Goal: Task Accomplishment & Management: Use online tool/utility

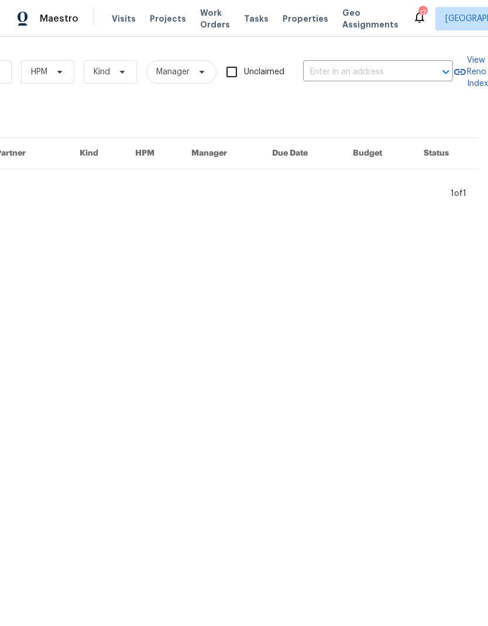
scroll to position [0, 192]
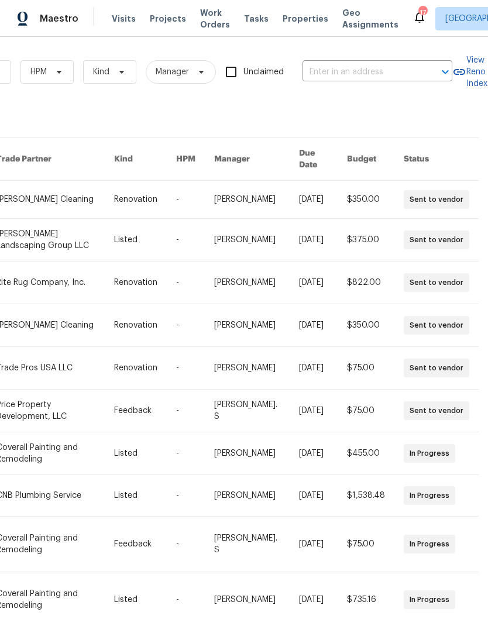
click at [403, 81] on input "text" at bounding box center [360, 72] width 117 height 18
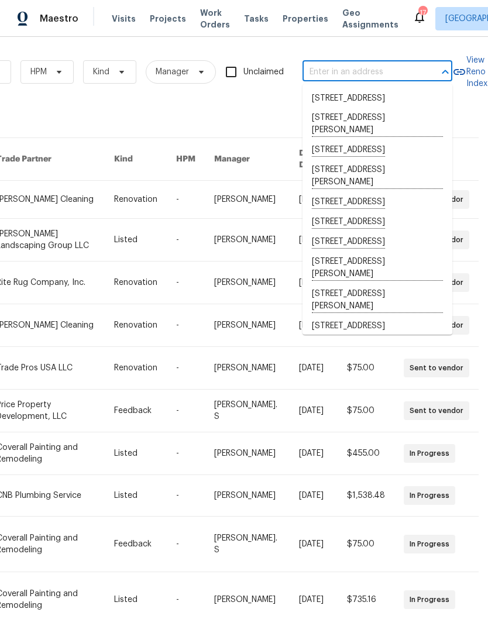
click at [119, 14] on span "Visits" at bounding box center [124, 19] width 24 height 12
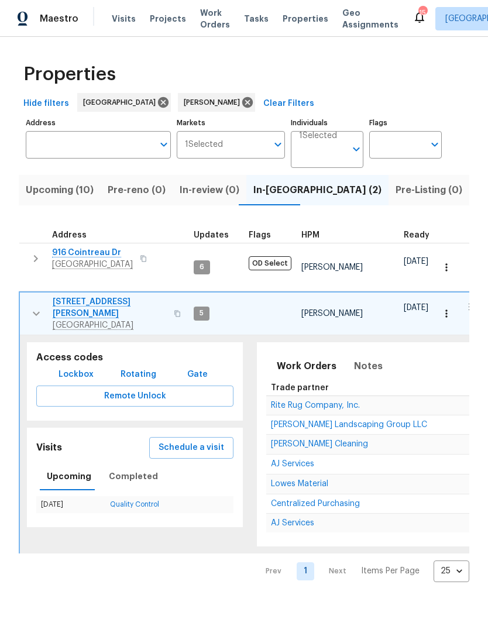
scroll to position [0, 165]
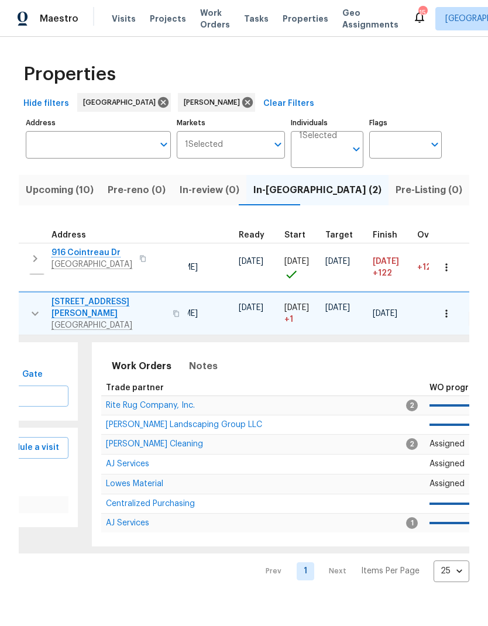
click at [56, 196] on span "Upcoming (10)" at bounding box center [60, 190] width 68 height 16
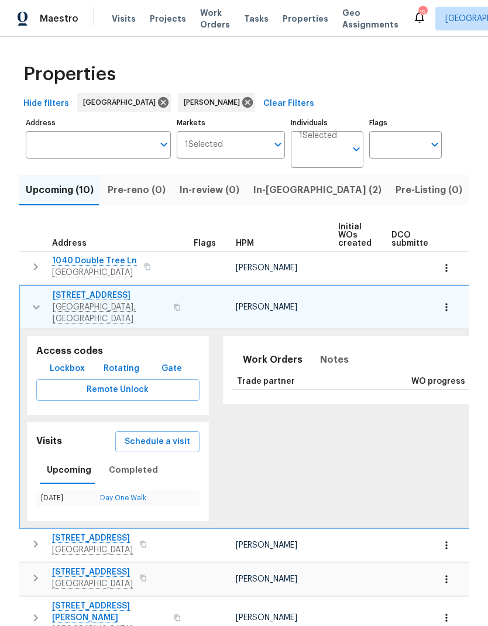
click at [18, 301] on div "Properties Hide filters Nashville Eric Ovalle Clear Filters Address Address Mar…" at bounding box center [244, 460] width 488 height 847
click at [32, 303] on icon "button" at bounding box center [36, 307] width 14 height 14
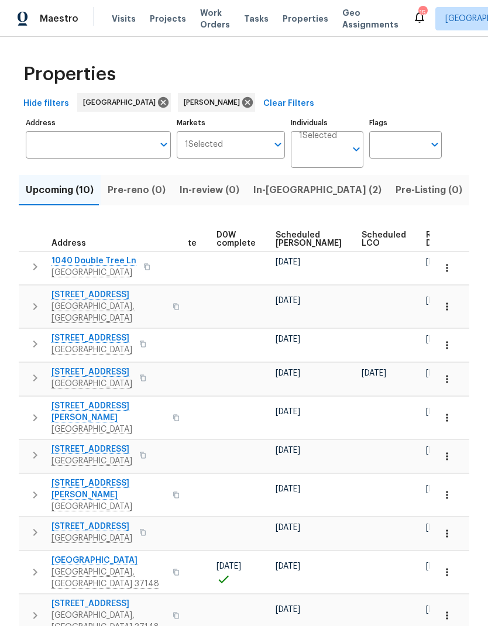
scroll to position [0, 294]
click at [426, 240] on span "Ready Date" at bounding box center [439, 239] width 26 height 16
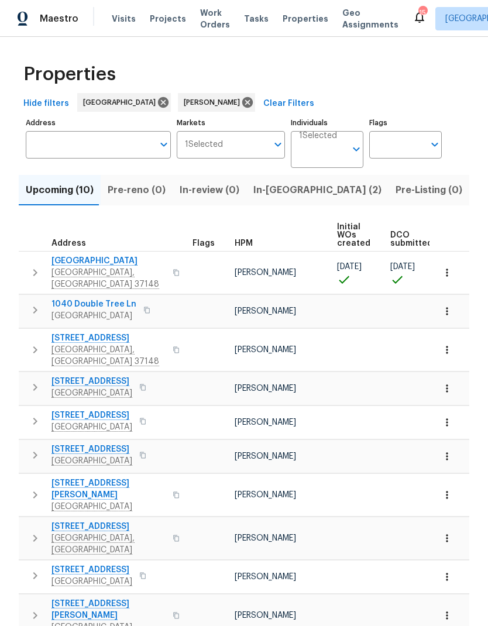
scroll to position [12, 0]
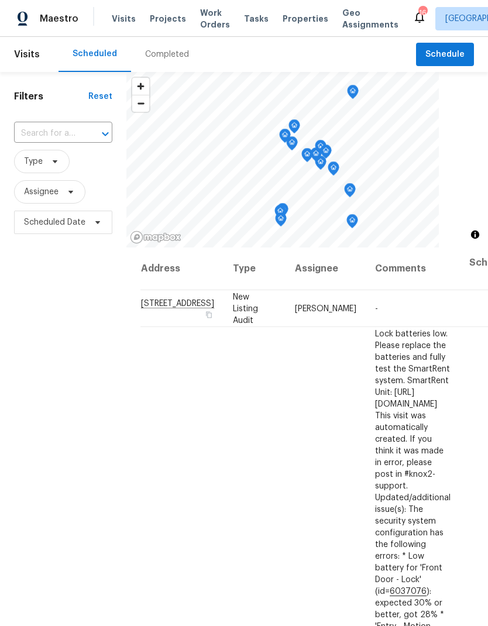
click at [172, 49] on div "Completed" at bounding box center [167, 55] width 44 height 12
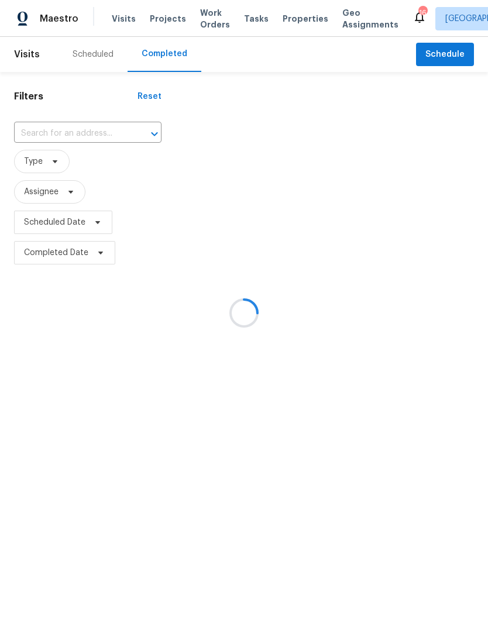
click at [92, 132] on div at bounding box center [244, 313] width 488 height 626
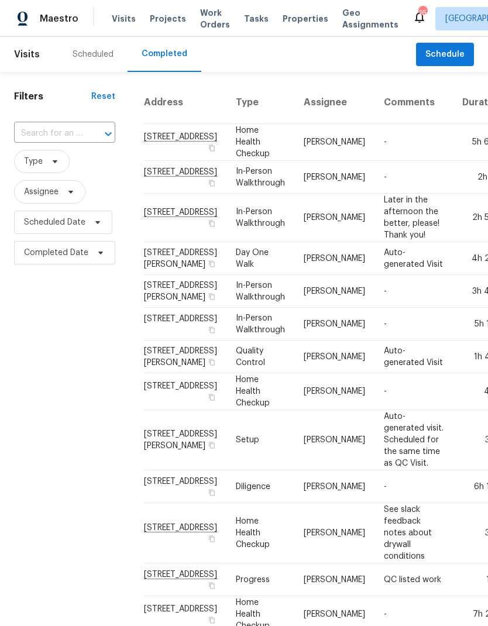
click at [72, 131] on input "text" at bounding box center [48, 134] width 68 height 18
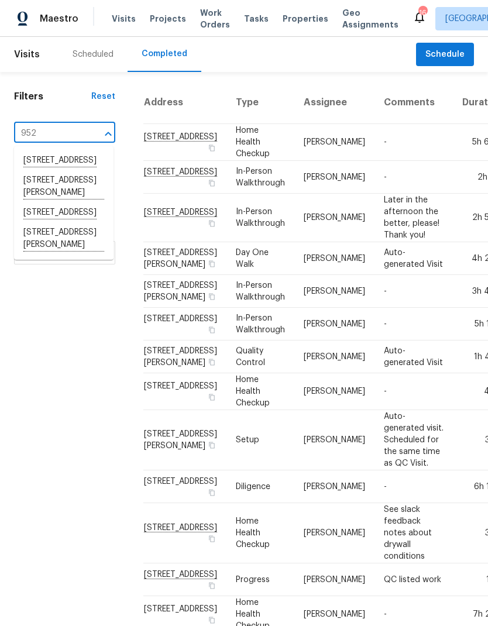
click at [59, 125] on input "952" at bounding box center [48, 134] width 68 height 18
click at [77, 142] on input "952" at bounding box center [48, 134] width 68 height 18
type input "9"
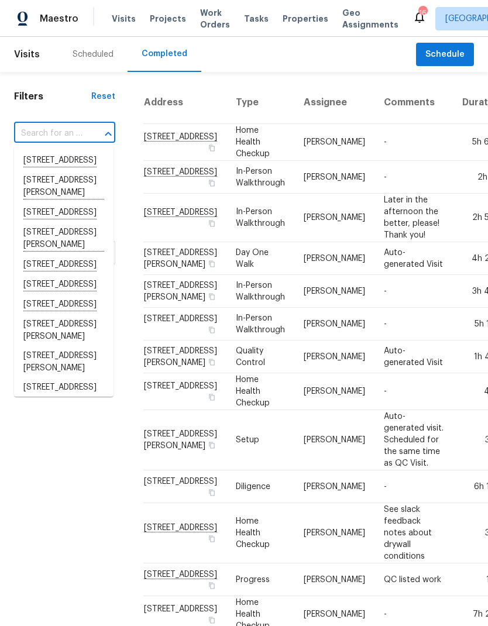
click at [42, 130] on input "text" at bounding box center [48, 134] width 68 height 18
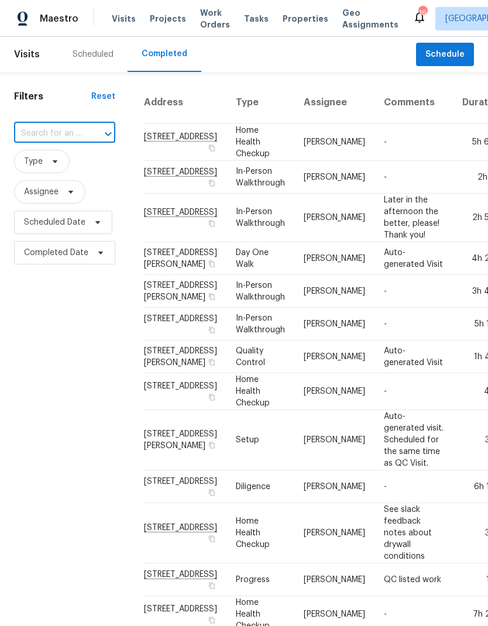
paste input "952 Draughon Dr, Greenbrier, TN 37073"
type input "952 Draughon Dr, Greenbrier, TN 37073"
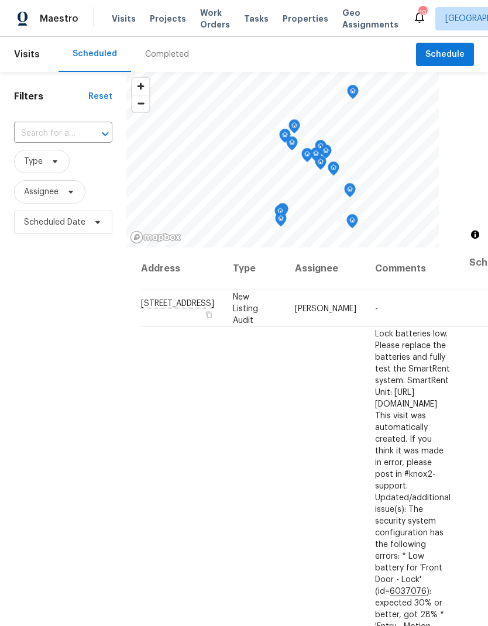
click at [163, 50] on div "Completed" at bounding box center [167, 55] width 44 height 12
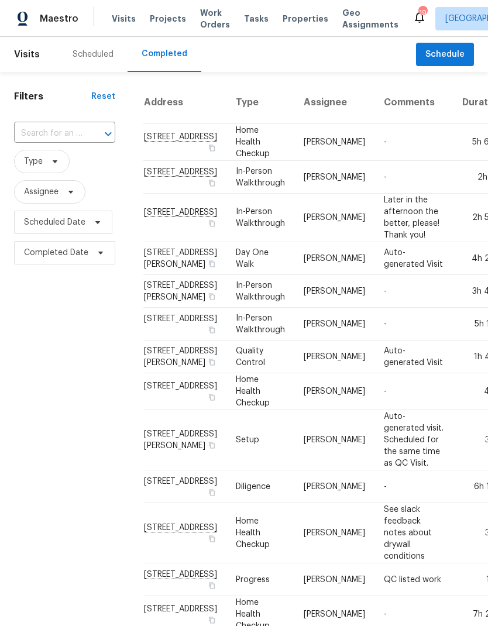
click at [77, 136] on input "text" at bounding box center [48, 134] width 68 height 18
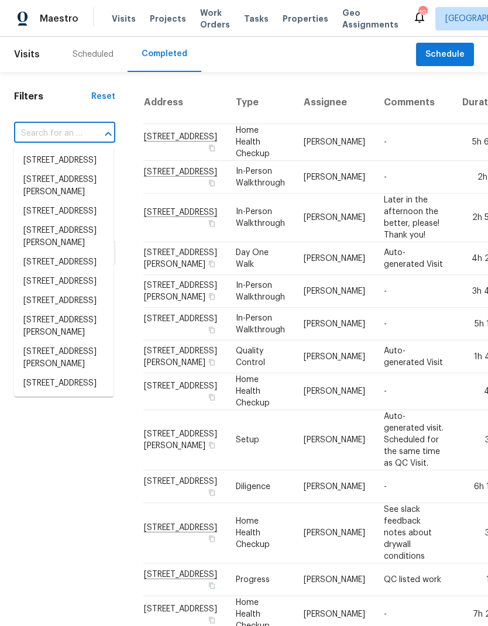
click at [73, 131] on input "text" at bounding box center [48, 134] width 68 height 18
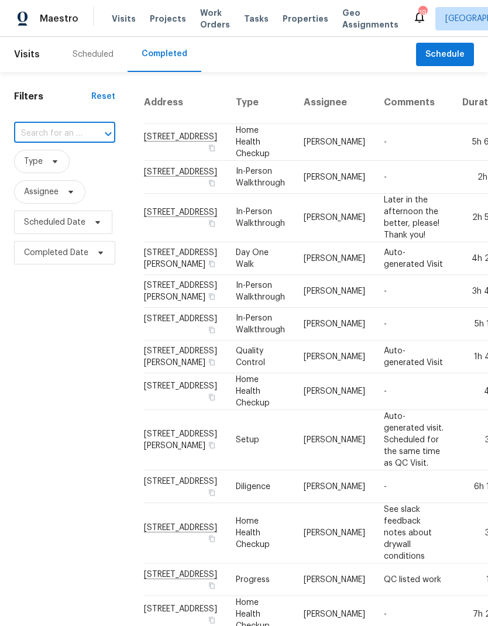
paste input "952 Draughon Dr, Greenbrier, TN 37073"
type input "952 Draug"
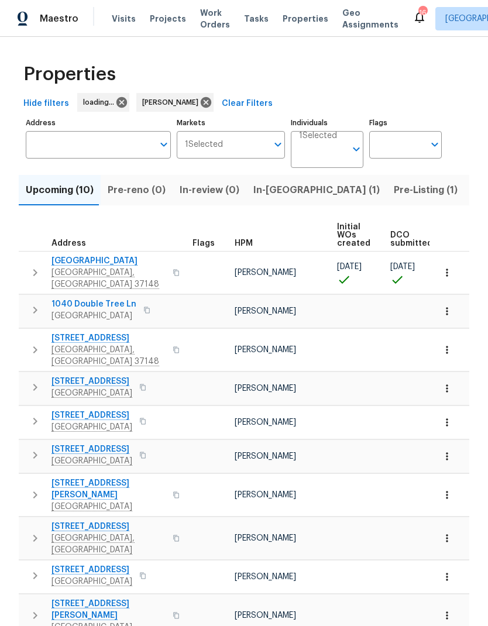
click at [393, 189] on span "Pre-Listing (1)" at bounding box center [425, 190] width 64 height 16
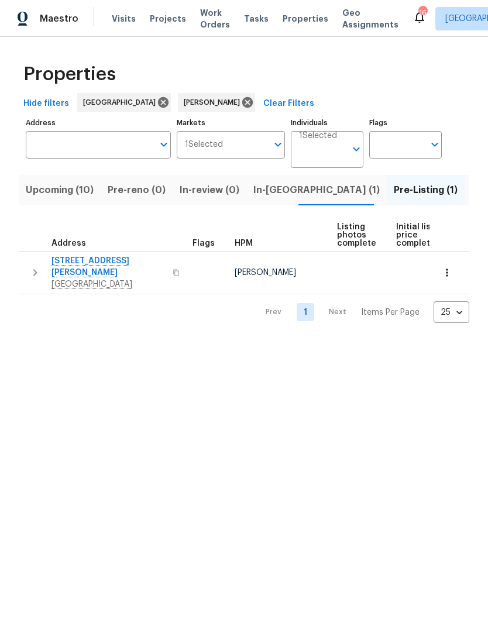
click at [24, 263] on button "button" at bounding box center [34, 272] width 23 height 35
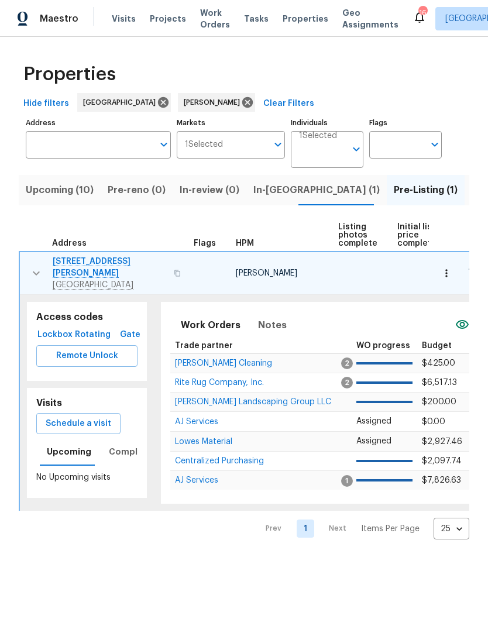
click at [25, 272] on button "button" at bounding box center [36, 272] width 23 height 35
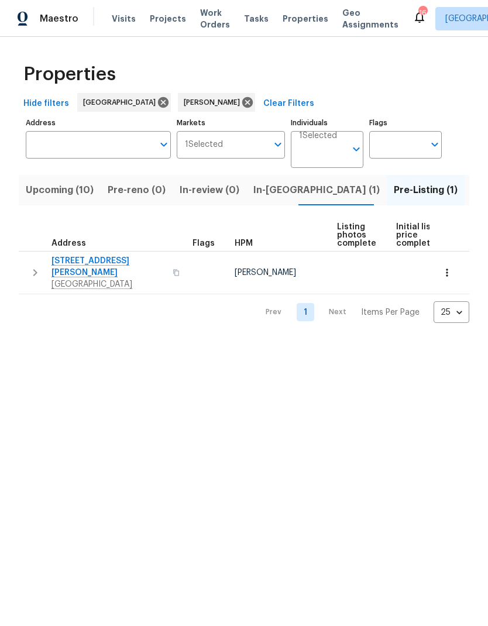
click at [29, 266] on icon "button" at bounding box center [35, 272] width 14 height 14
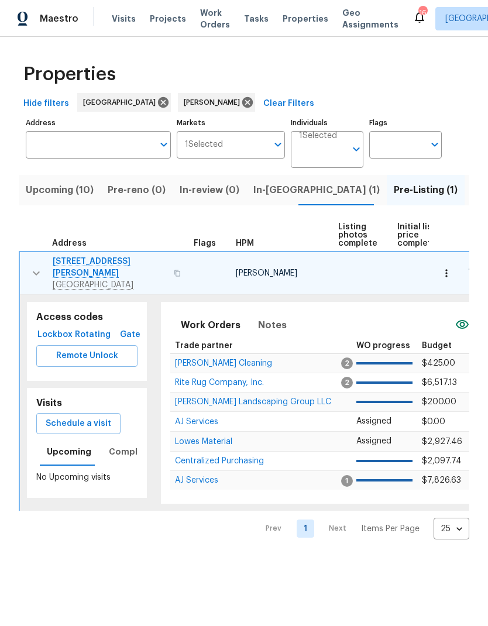
click at [219, 398] on span "[PERSON_NAME] Landscaping Group LLC" at bounding box center [253, 402] width 156 height 8
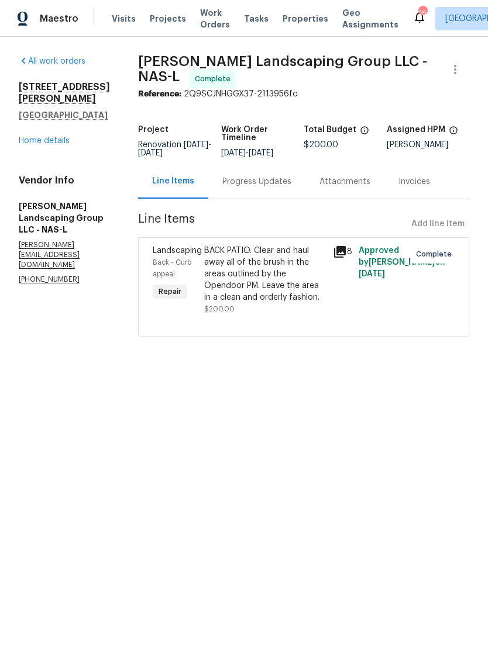
click at [259, 281] on div "BACK PATIO. Clear and haul away all of the brush in the areas outlined by the O…" at bounding box center [265, 274] width 122 height 58
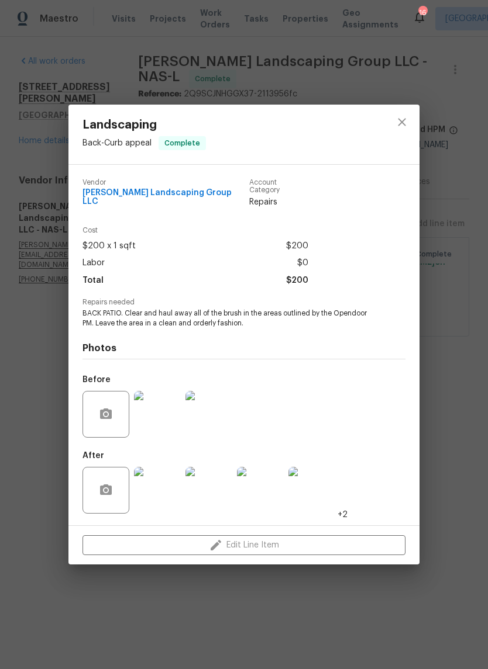
click at [159, 419] on img at bounding box center [157, 414] width 47 height 47
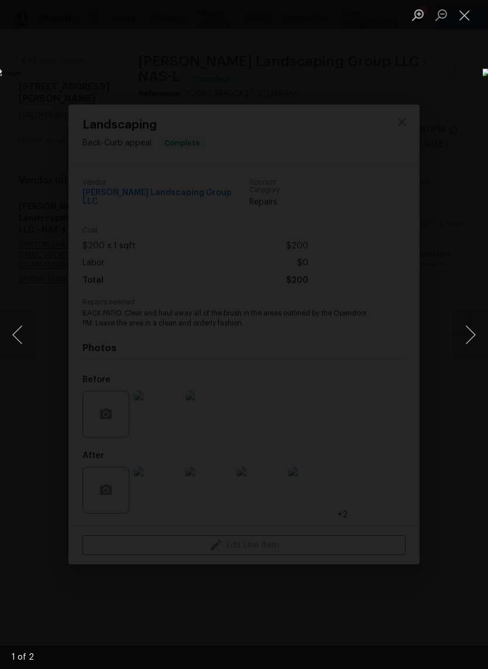
click at [471, 341] on button "Next image" at bounding box center [470, 335] width 35 height 47
click at [469, 333] on button "Next image" at bounding box center [470, 335] width 35 height 47
click at [464, 329] on button "Next image" at bounding box center [470, 335] width 35 height 47
click at [462, 25] on button "Close lightbox" at bounding box center [464, 15] width 23 height 20
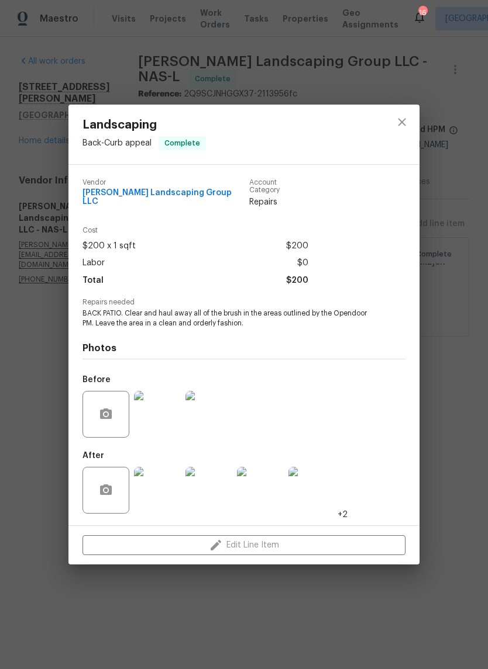
click at [167, 495] on img at bounding box center [157, 490] width 47 height 47
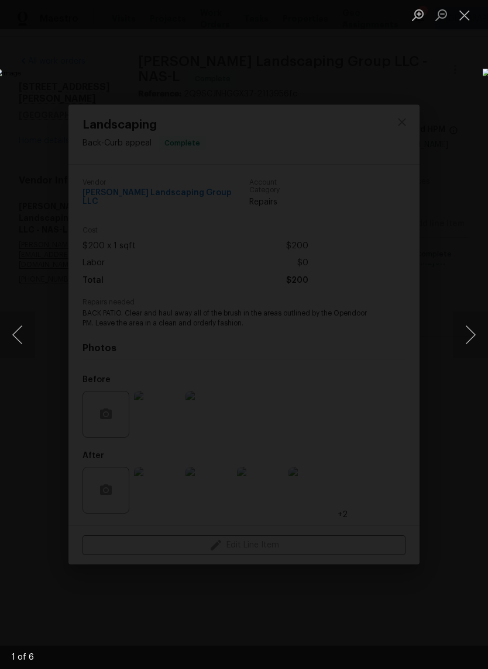
click at [470, 340] on button "Next image" at bounding box center [470, 335] width 35 height 47
click at [471, 339] on button "Next image" at bounding box center [470, 335] width 35 height 47
click at [467, 344] on button "Next image" at bounding box center [470, 335] width 35 height 47
click at [467, 345] on button "Next image" at bounding box center [470, 335] width 35 height 47
click at [464, 344] on button "Next image" at bounding box center [470, 335] width 35 height 47
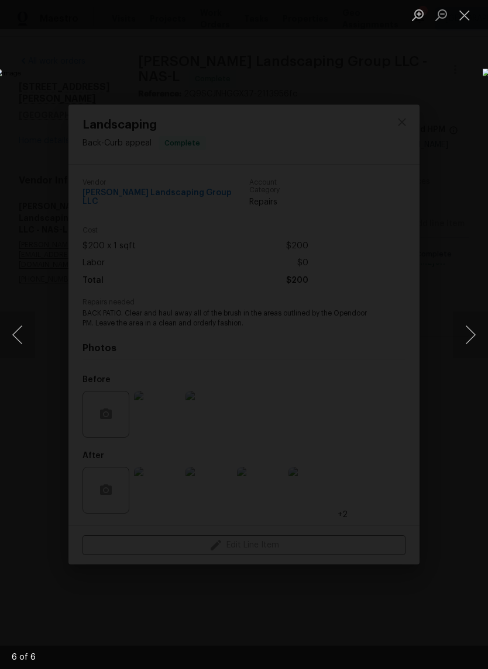
click at [471, 20] on button "Close lightbox" at bounding box center [464, 15] width 23 height 20
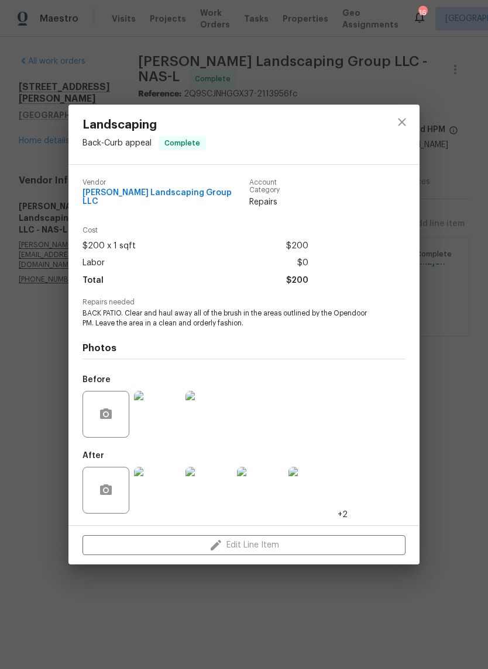
click at [163, 429] on img at bounding box center [157, 414] width 47 height 47
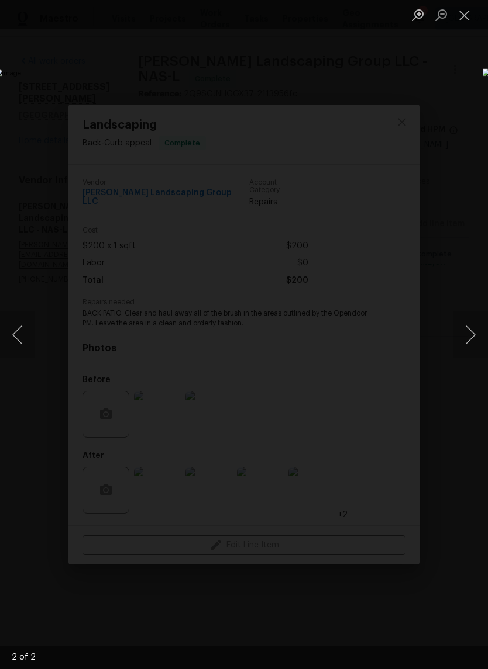
click at [472, 334] on button "Next image" at bounding box center [470, 335] width 35 height 47
click at [471, 341] on button "Next image" at bounding box center [470, 335] width 35 height 47
click at [474, 19] on button "Close lightbox" at bounding box center [464, 15] width 23 height 20
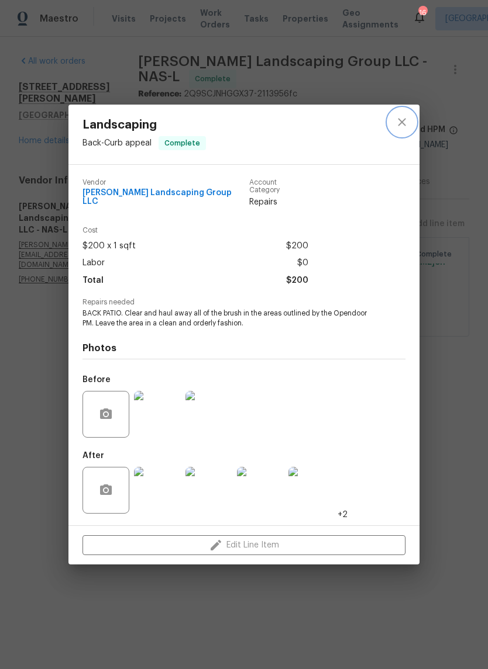
click at [405, 122] on icon "close" at bounding box center [402, 122] width 14 height 14
